Goal: Information Seeking & Learning: Learn about a topic

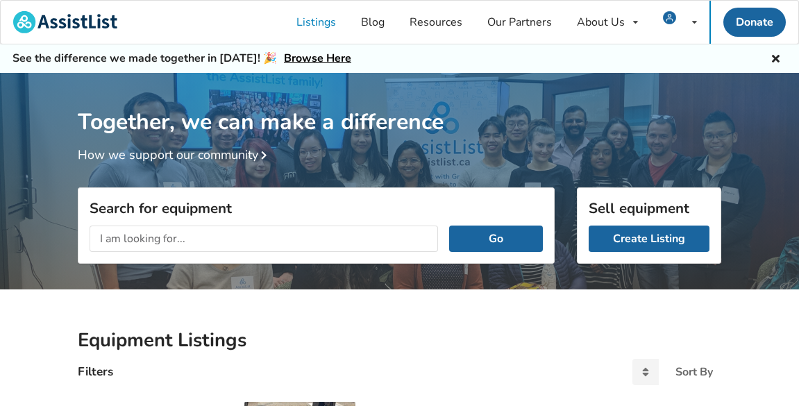
scroll to position [78, 0]
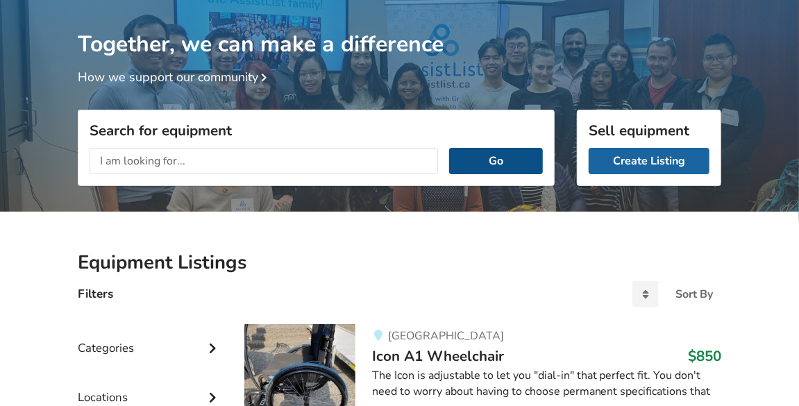
click at [515, 165] on button "Go" at bounding box center [496, 161] width 94 height 26
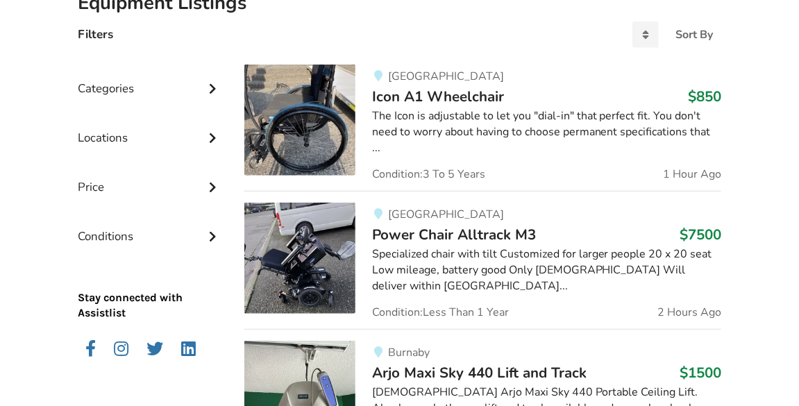
scroll to position [347, 0]
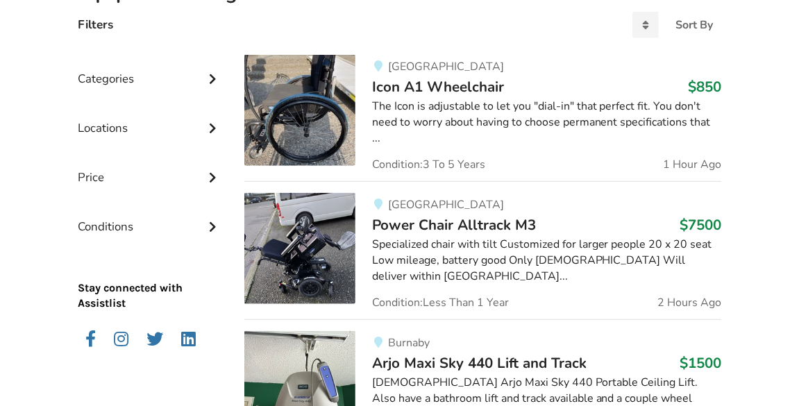
click at [432, 85] on span "Icon A1 Wheelchair" at bounding box center [438, 86] width 132 height 19
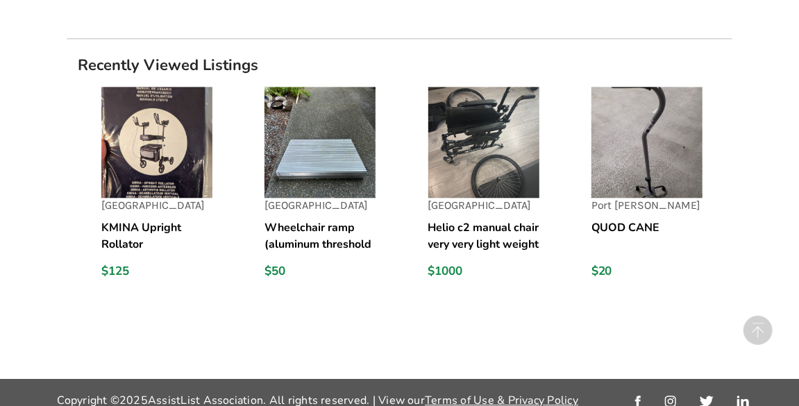
scroll to position [1501, 0]
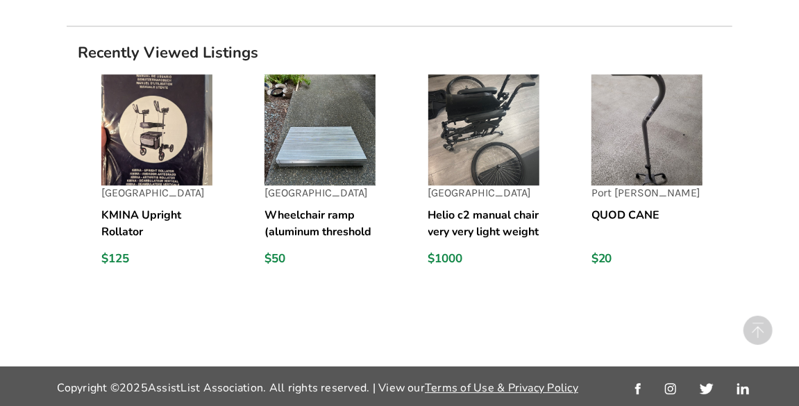
click at [132, 240] on h5 "KMINA Upright Rollator" at bounding box center [156, 223] width 111 height 33
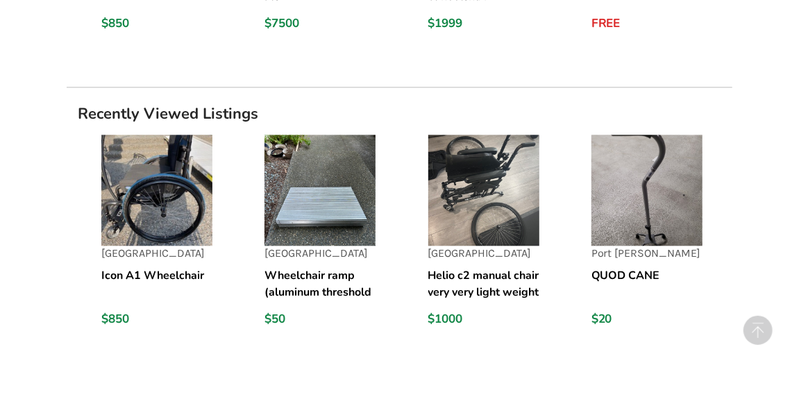
scroll to position [1468, 0]
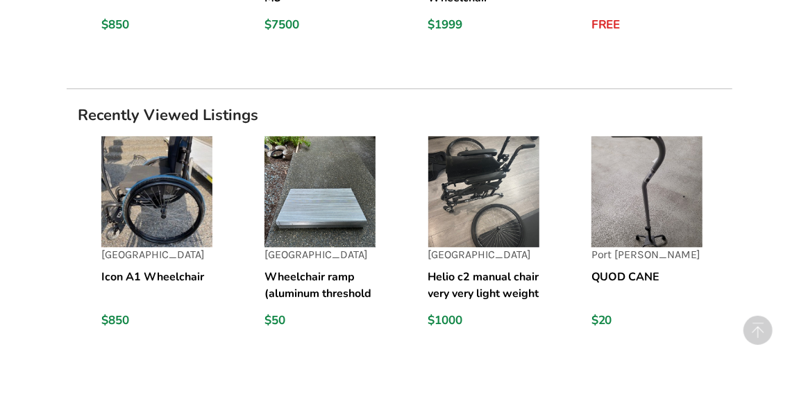
click at [632, 269] on h5 "QUOD CANE" at bounding box center [647, 285] width 111 height 33
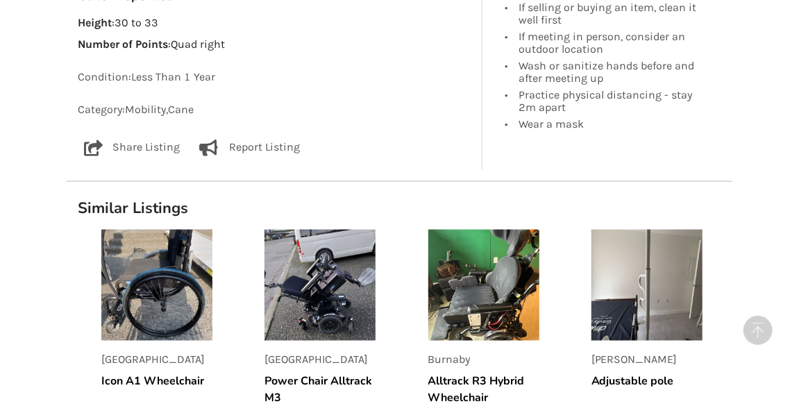
scroll to position [791, 0]
